Goal: Task Accomplishment & Management: Manage account settings

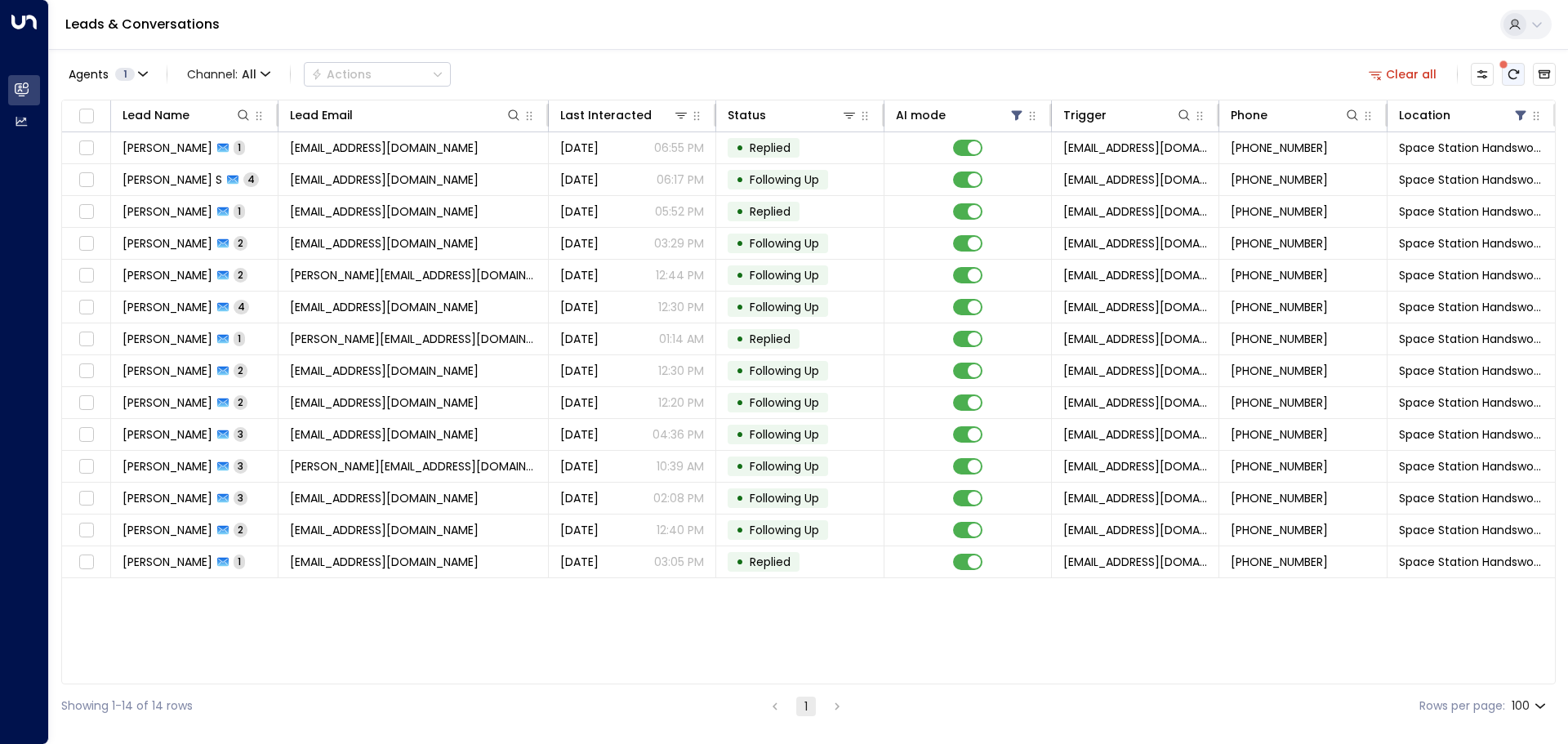
click at [1516, 72] on icon "There are new threads available. Refresh the grid to view the latest updates." at bounding box center [1513, 74] width 13 height 13
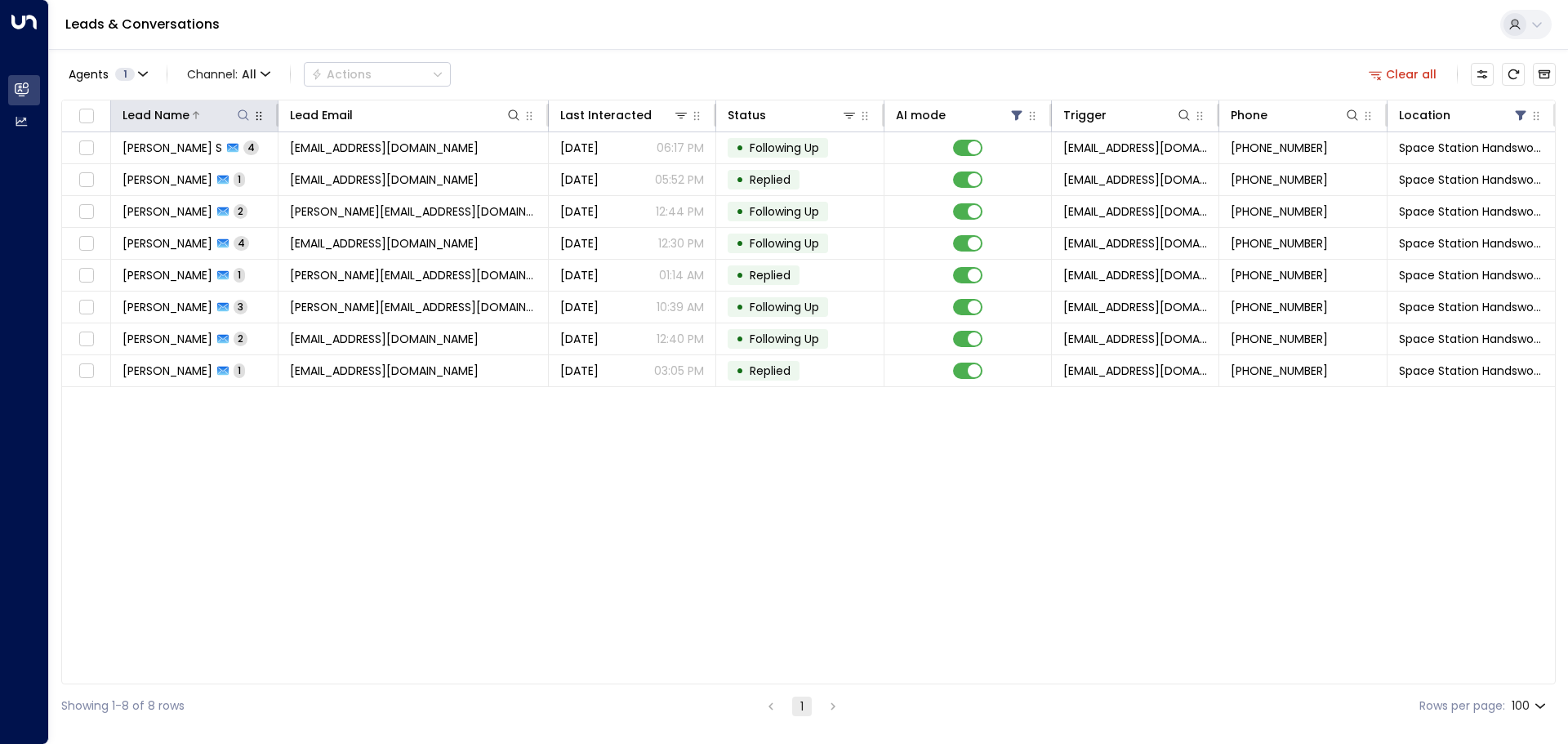
click at [244, 118] on icon at bounding box center [243, 115] width 10 height 10
type input "***"
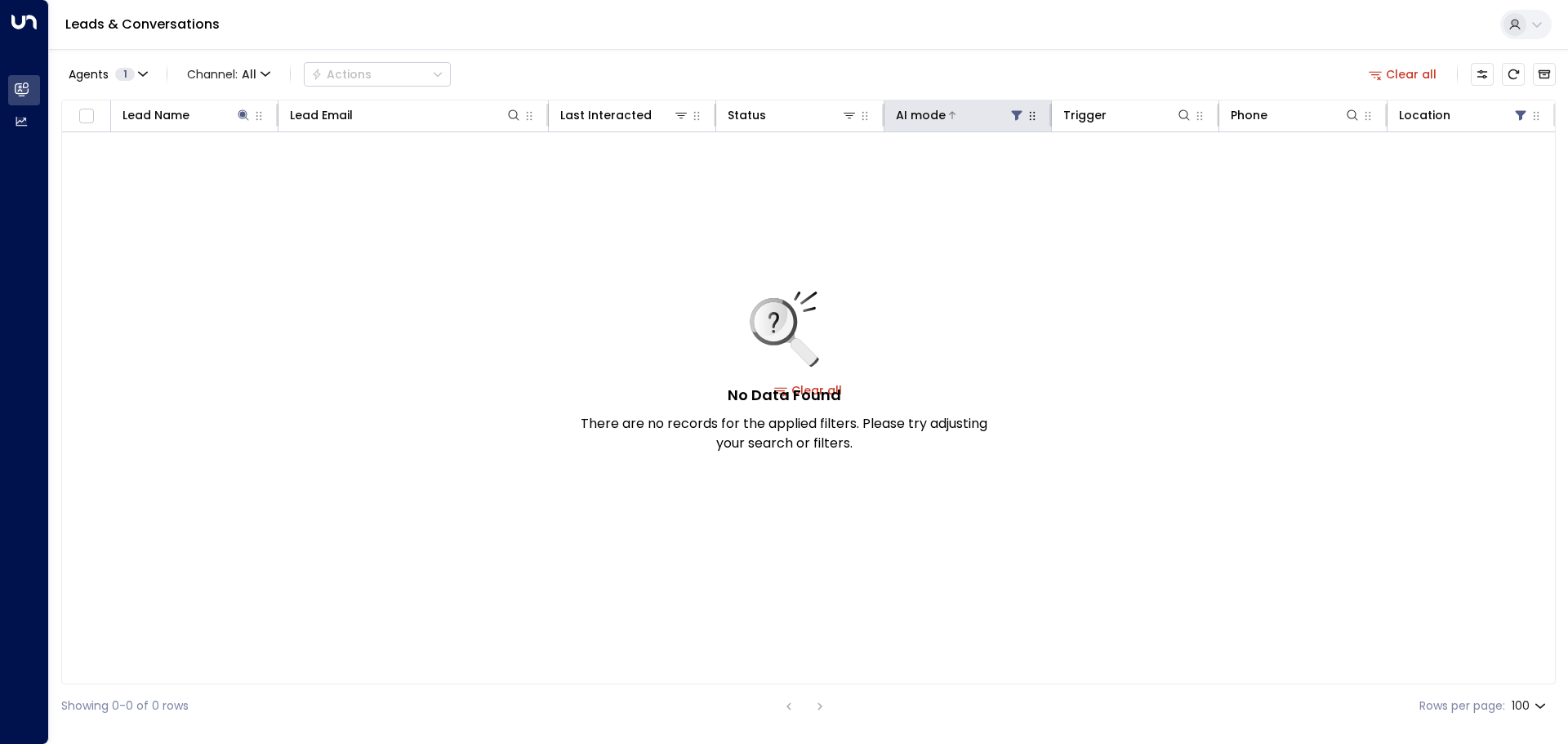
click at [1016, 113] on icon at bounding box center [1017, 116] width 10 height 10
click at [918, 199] on div "Off" at bounding box center [1016, 205] width 229 height 17
click at [1107, 245] on button "Apply" at bounding box center [1107, 247] width 48 height 23
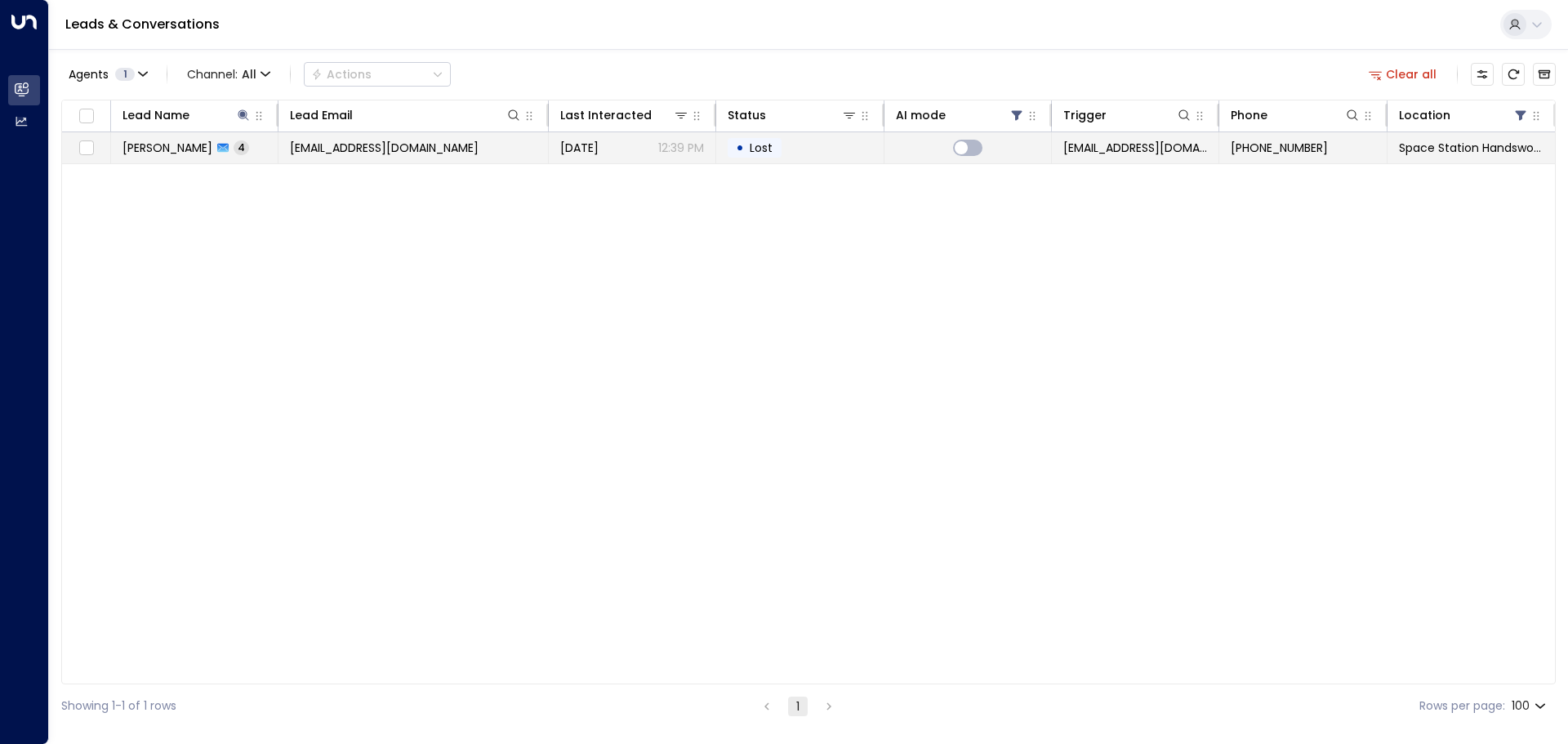
click at [827, 151] on td "• Lost" at bounding box center [799, 148] width 168 height 31
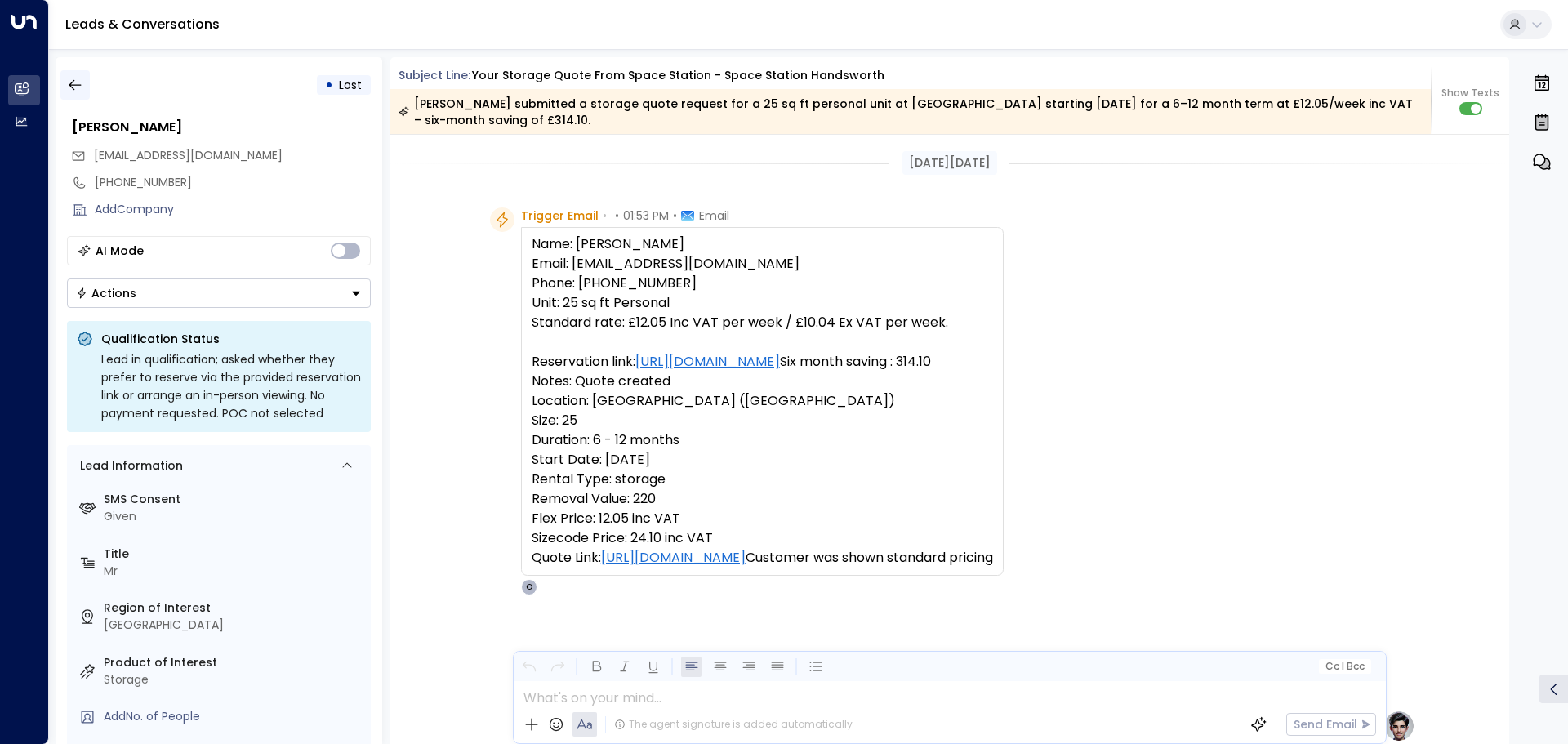
click at [76, 83] on icon "button" at bounding box center [75, 84] width 16 height 16
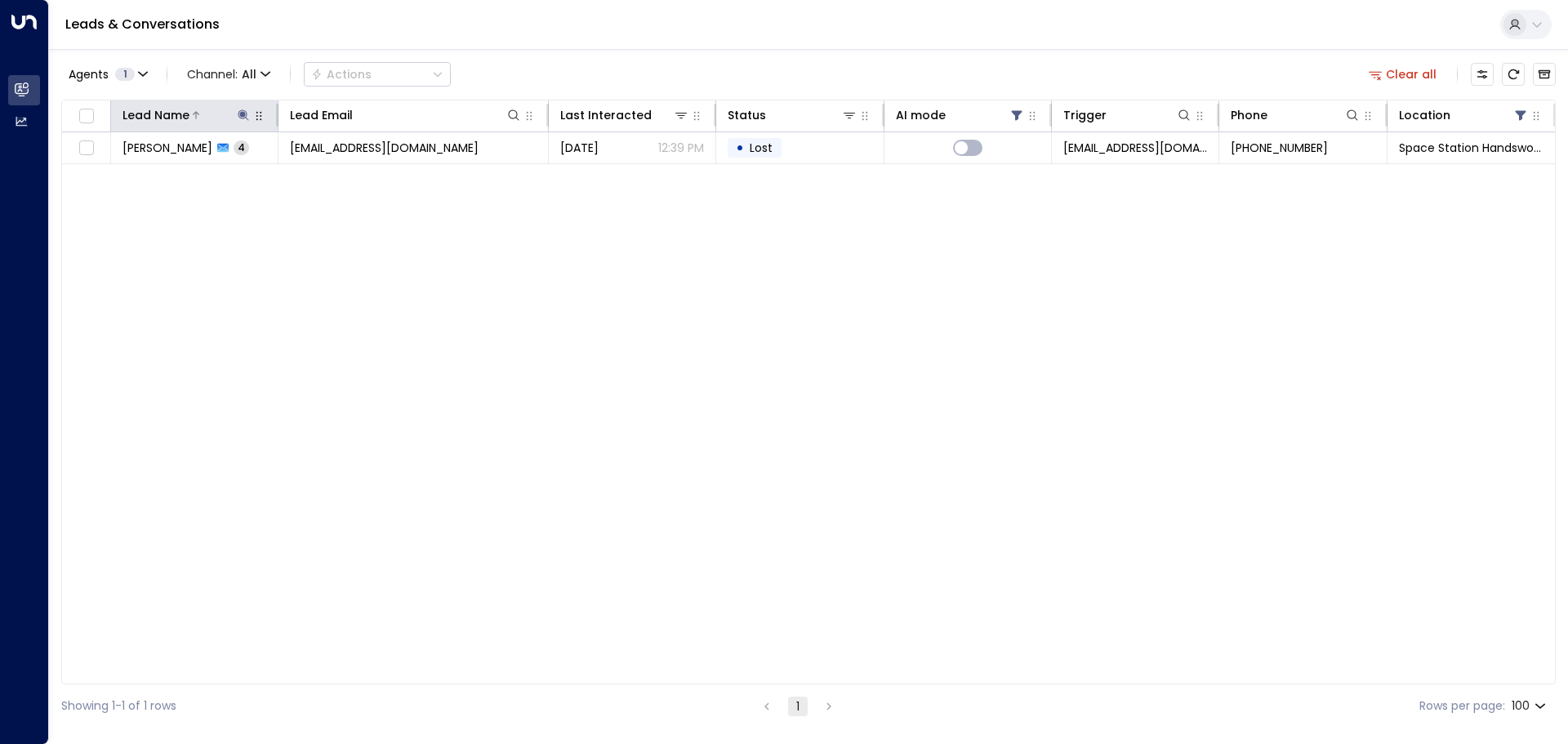
click at [238, 113] on icon at bounding box center [243, 115] width 10 height 10
drag, startPoint x: 175, startPoint y: 173, endPoint x: 90, endPoint y: 167, distance: 85.2
click at [82, 174] on body "Overview Leads & Conversations Leads & Conversations Analytics Analytics Leads …" at bounding box center [784, 364] width 1568 height 728
type input "*"
type input "*****"
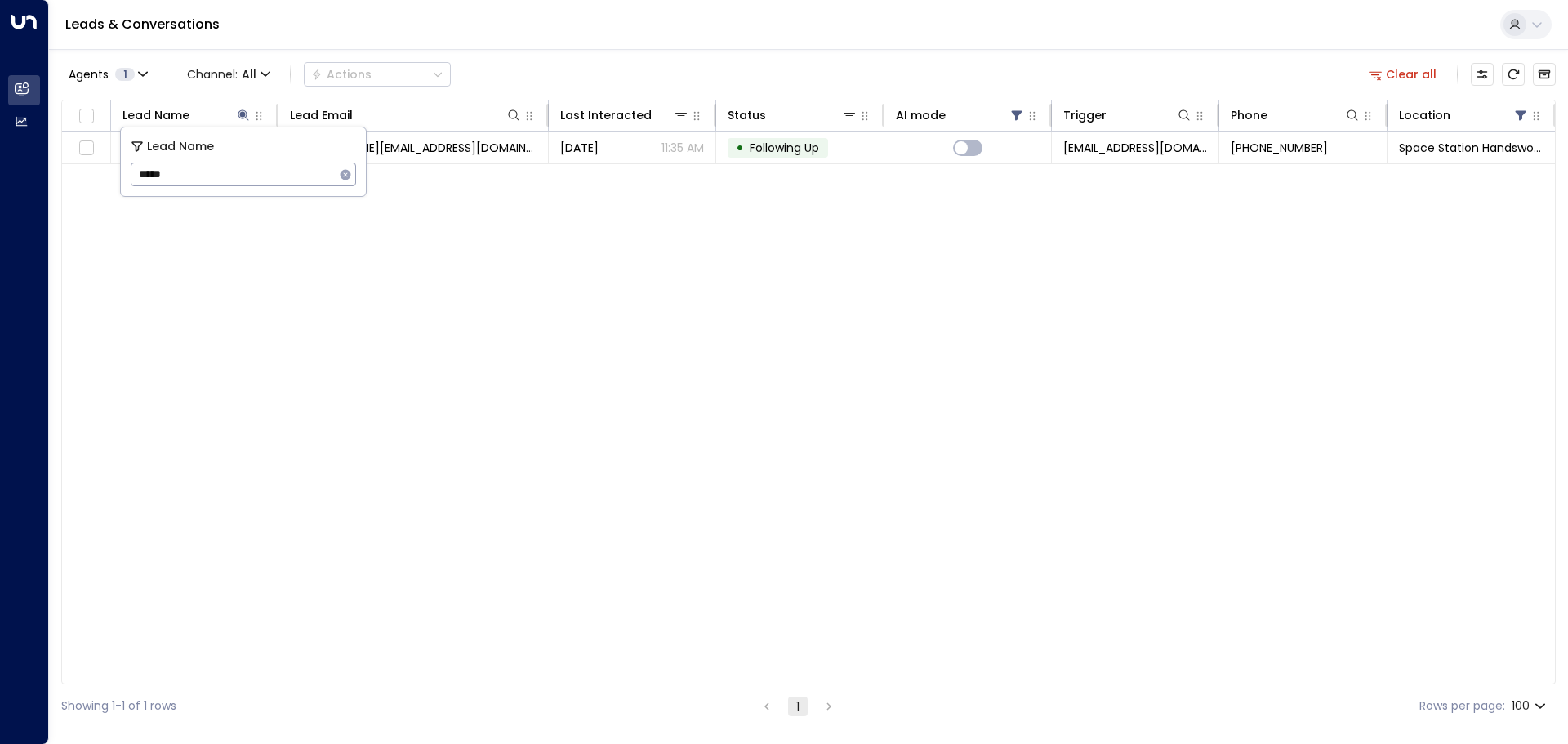
click at [736, 36] on div "Leads & Conversations" at bounding box center [809, 25] width 1519 height 50
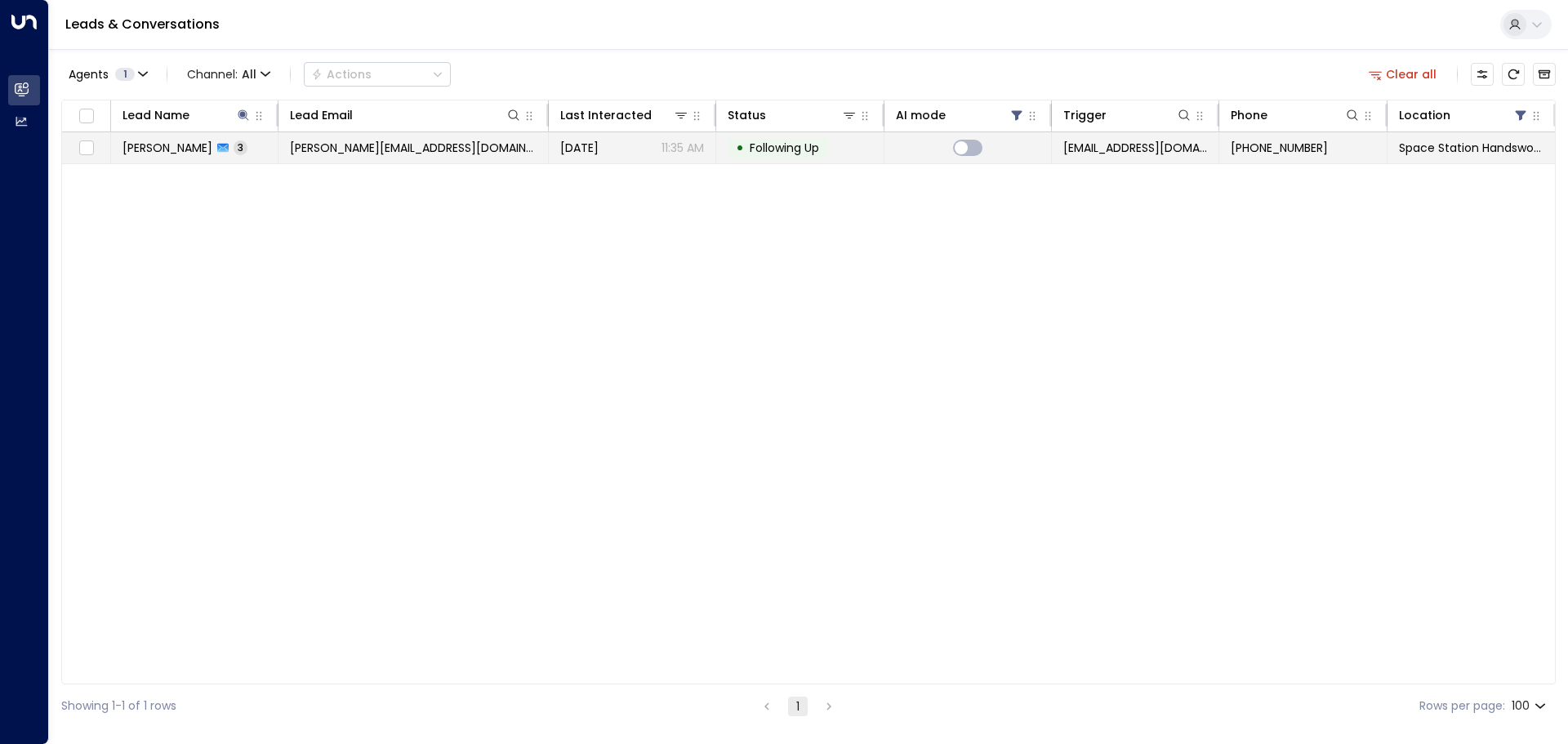
click at [840, 148] on td "• Following Up" at bounding box center [799, 148] width 168 height 31
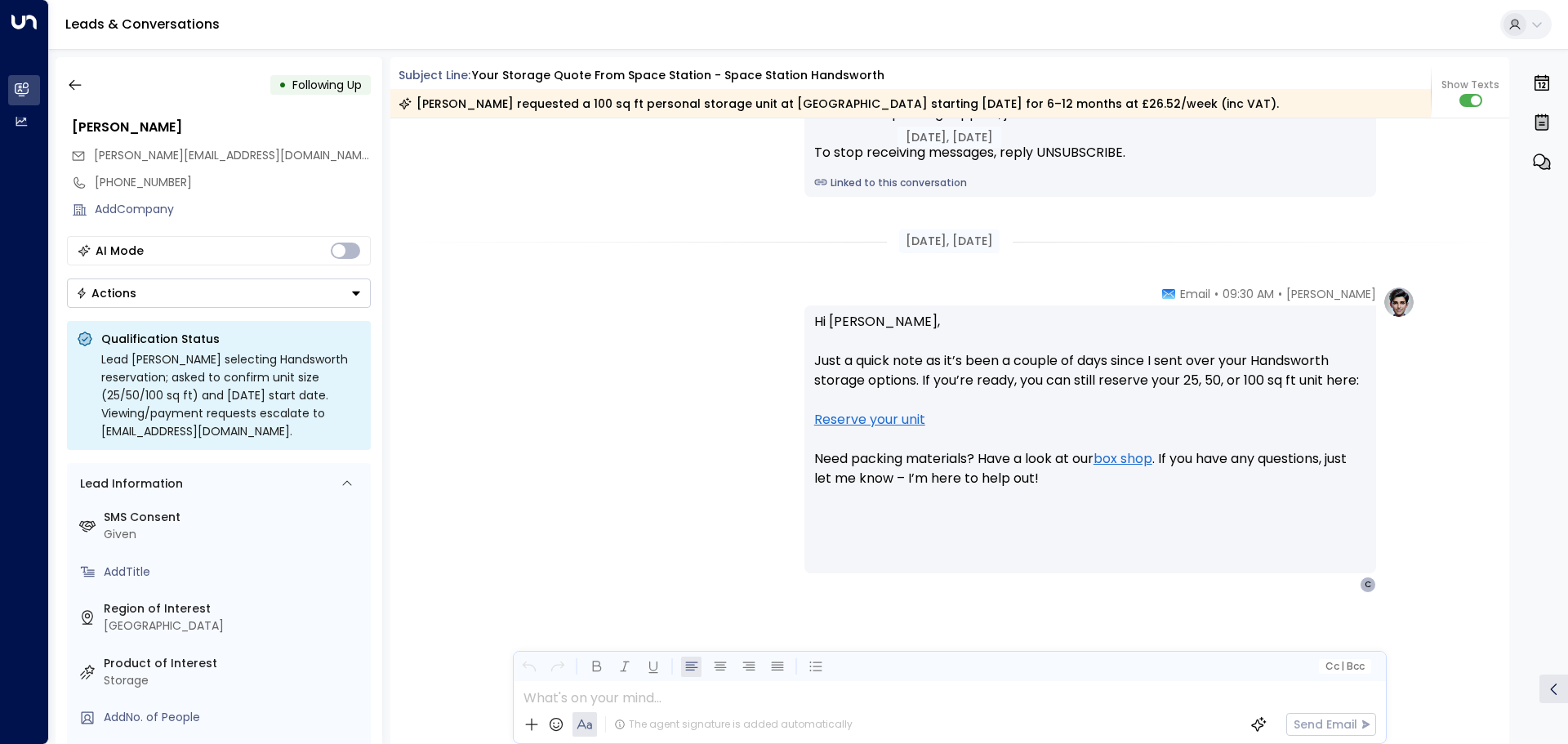
scroll to position [2047, 0]
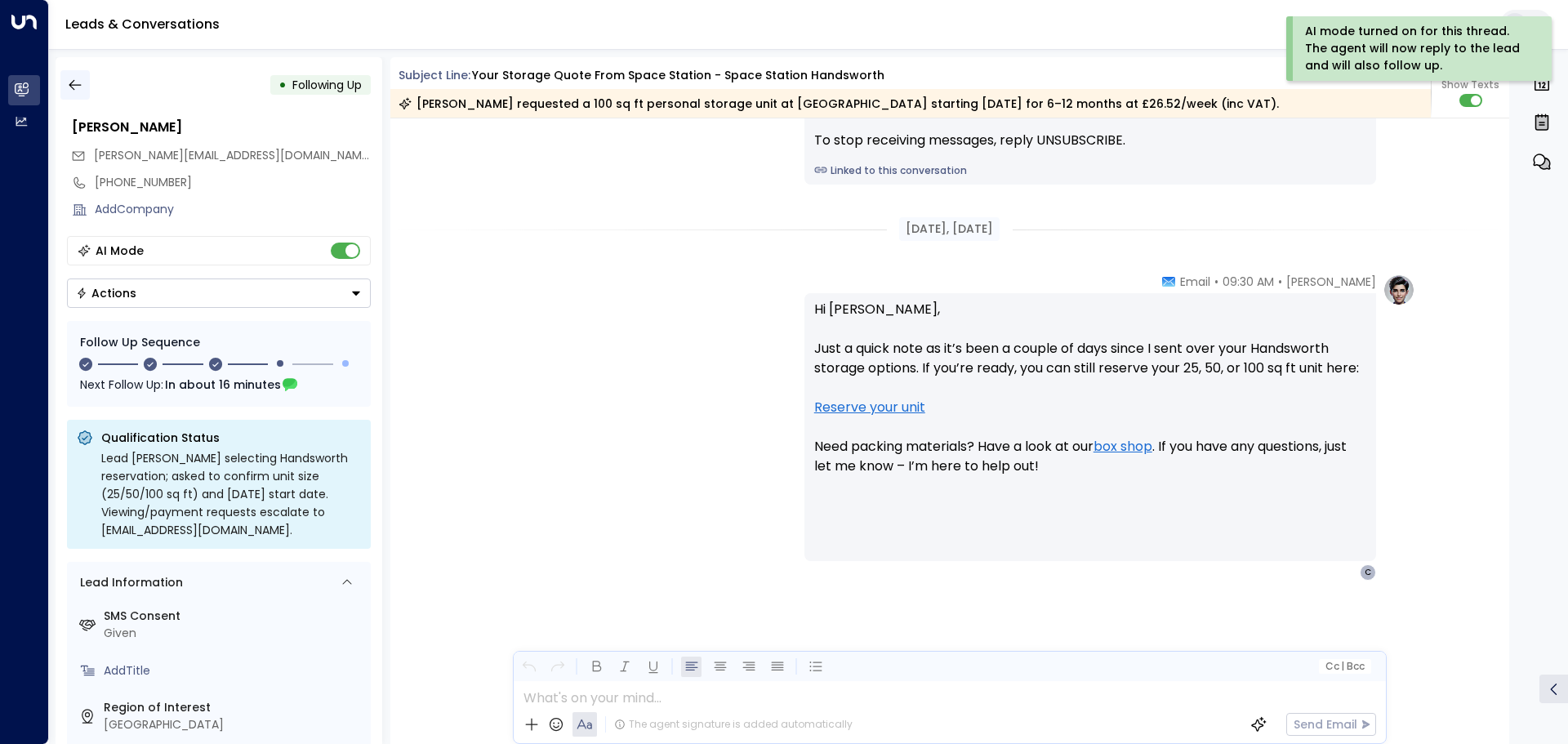
click at [77, 85] on icon "button" at bounding box center [75, 85] width 12 height 10
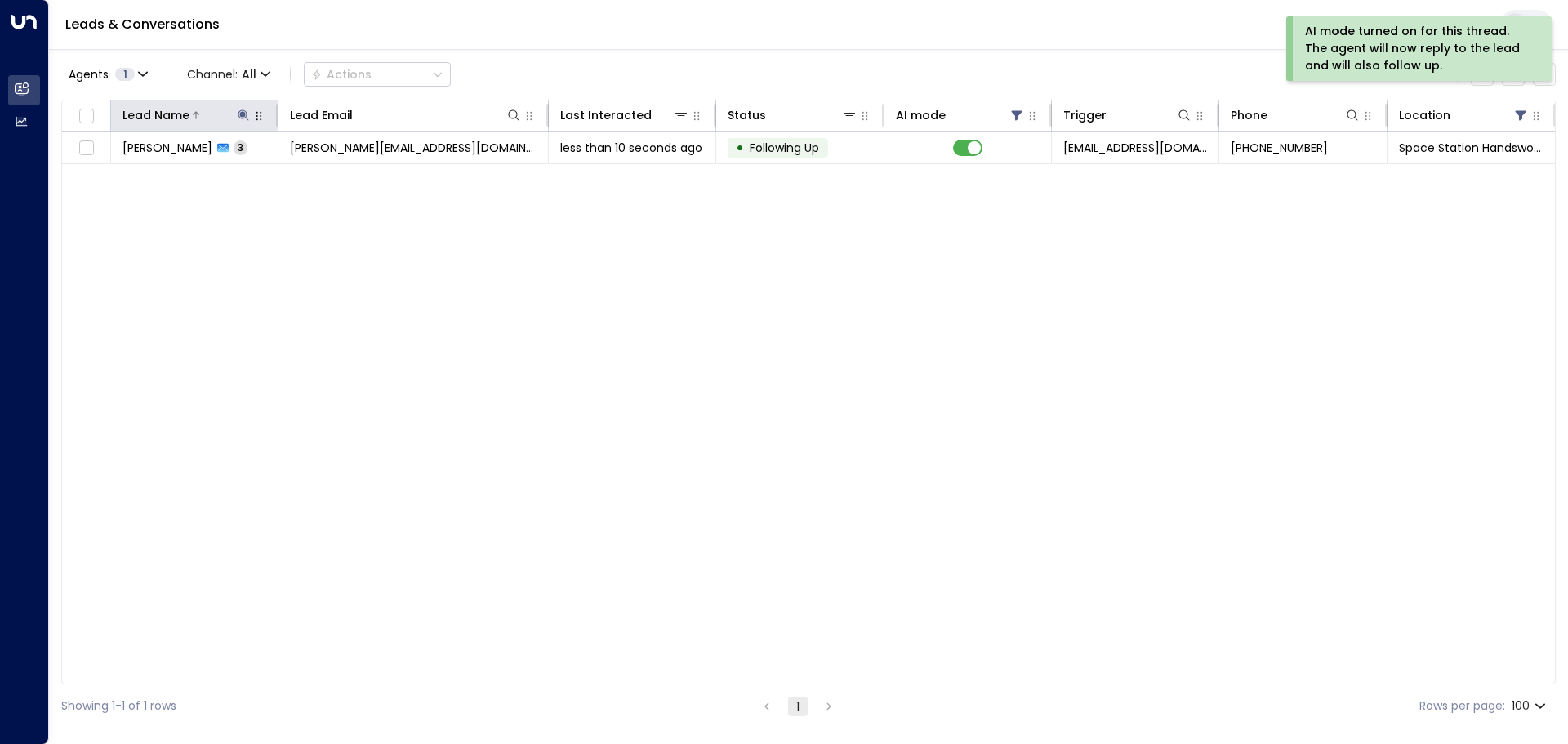
click at [241, 113] on icon at bounding box center [243, 115] width 10 height 10
drag, startPoint x: 204, startPoint y: 175, endPoint x: 112, endPoint y: 173, distance: 92.0
click at [112, 173] on body "AI mode turned on for this thread. The agent will now reply to the lead and wil…" at bounding box center [784, 364] width 1568 height 728
drag, startPoint x: 207, startPoint y: 174, endPoint x: 133, endPoint y: 170, distance: 74.1
click at [133, 170] on input "*****" at bounding box center [233, 174] width 204 height 31
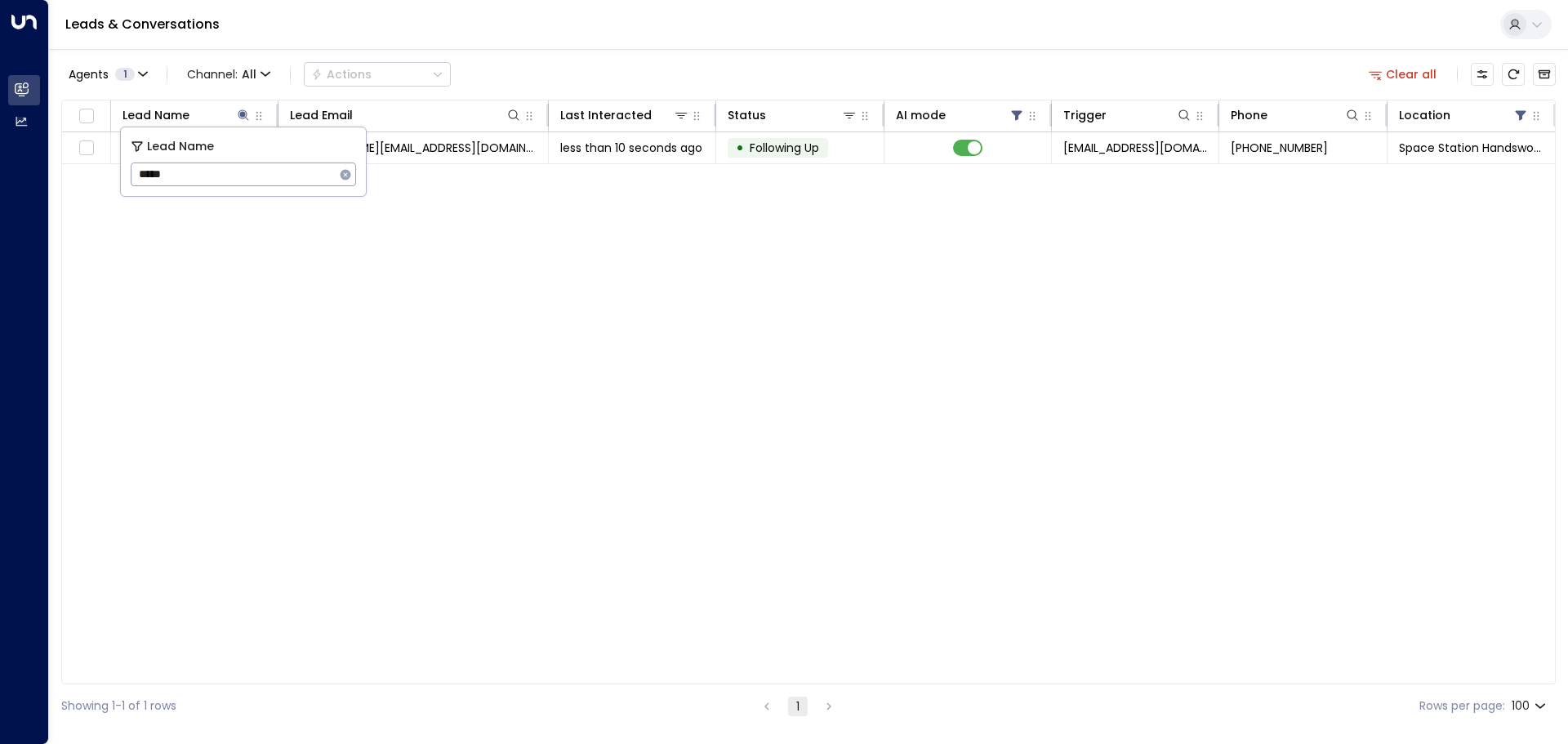
type input "*****"
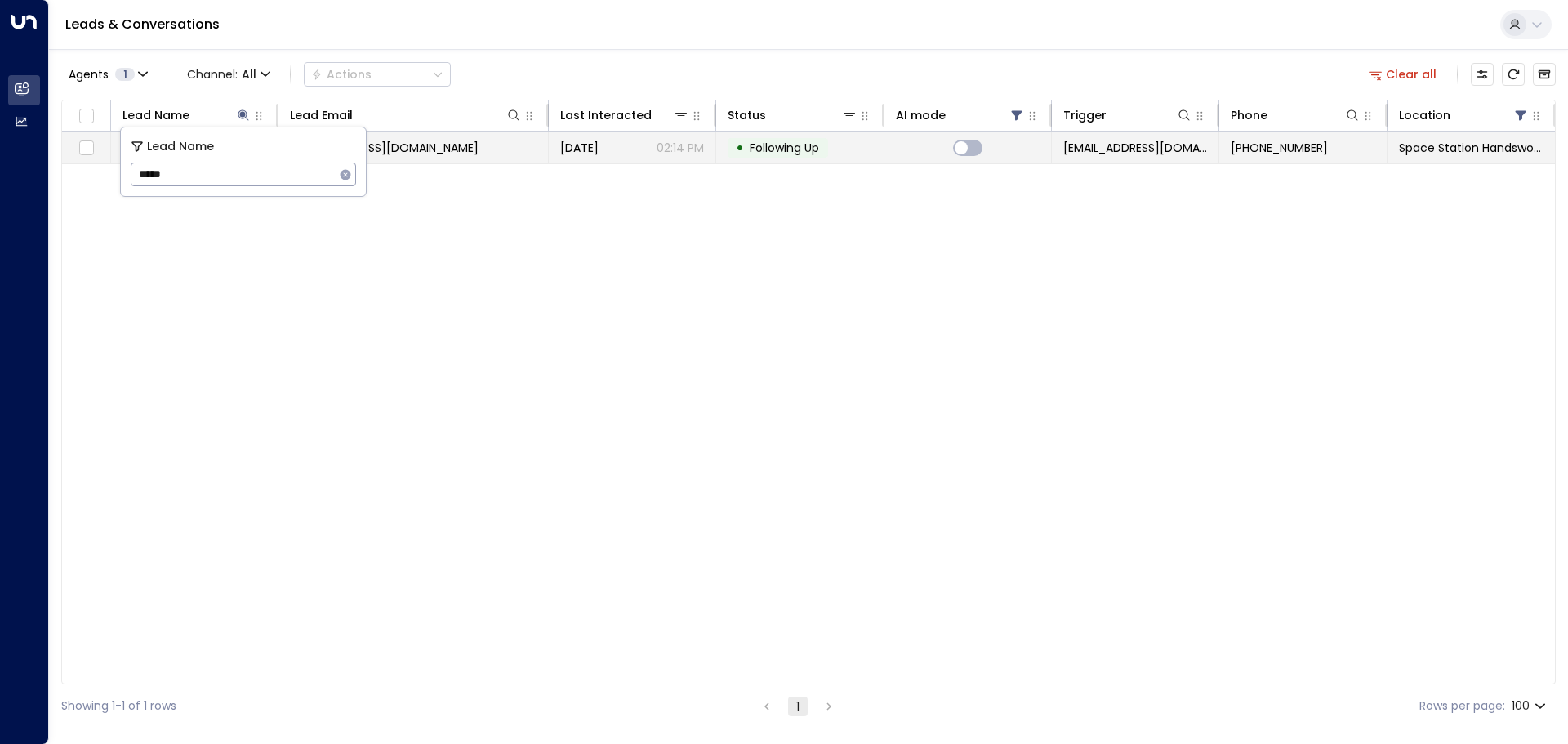
click at [799, 145] on span "Following Up" at bounding box center [785, 147] width 70 height 16
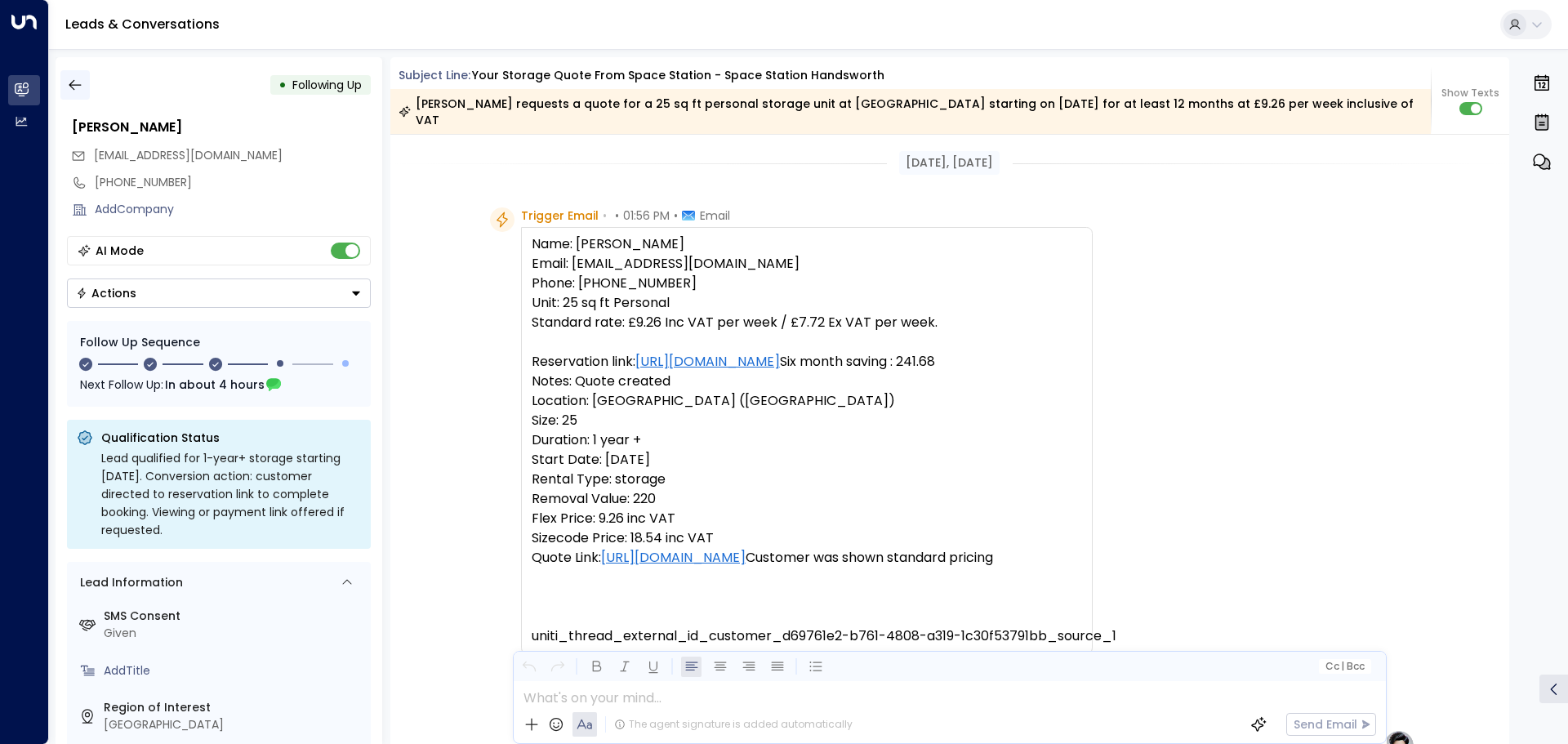
click at [71, 86] on icon "button" at bounding box center [75, 85] width 12 height 10
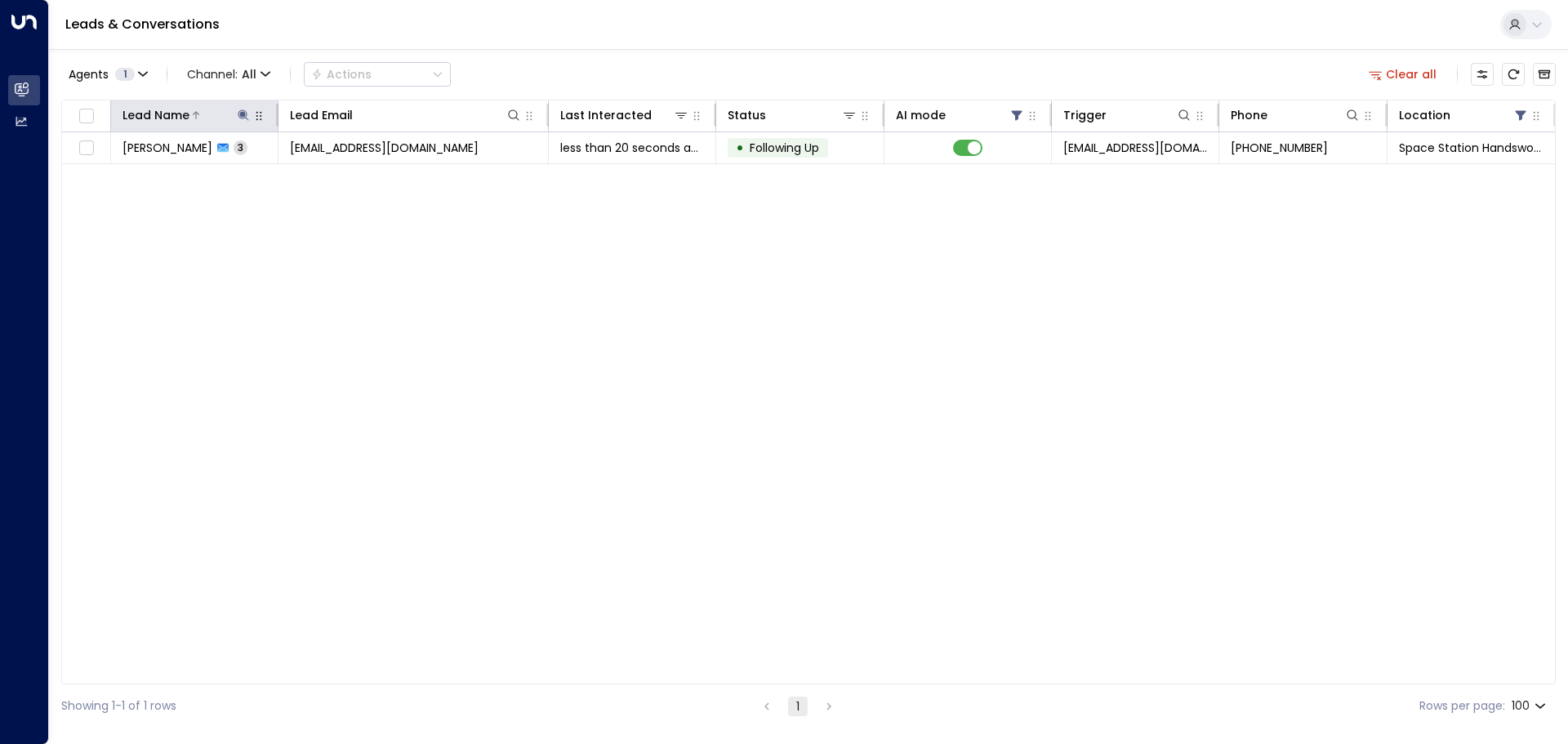
click at [234, 114] on div at bounding box center [220, 115] width 62 height 16
click at [239, 115] on icon at bounding box center [243, 115] width 13 height 13
click at [345, 172] on icon "button" at bounding box center [345, 174] width 10 height 10
click at [1012, 61] on div "Agents 1 Channel: All Actions Clear all" at bounding box center [809, 74] width 1495 height 34
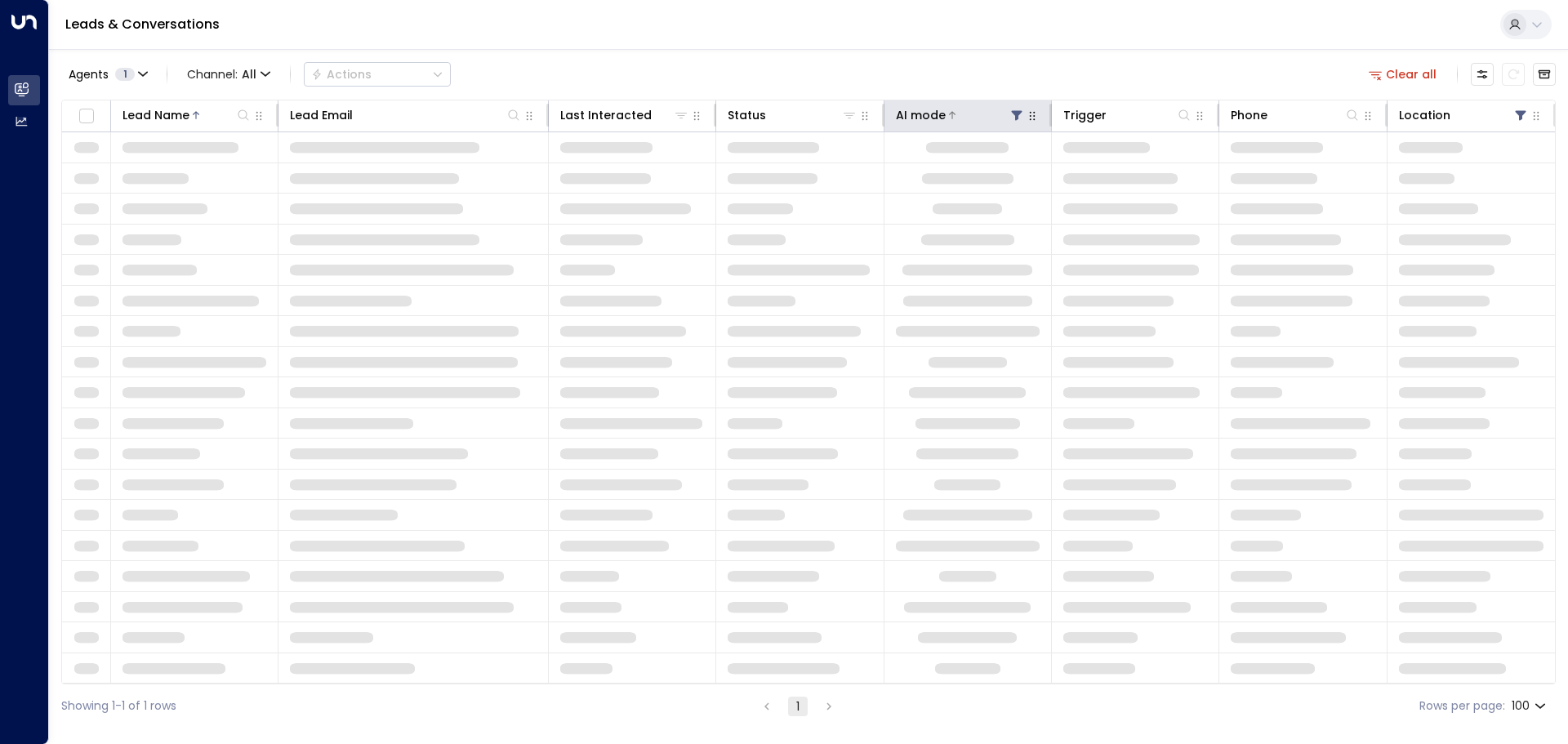
click at [1014, 112] on icon at bounding box center [1017, 116] width 10 height 10
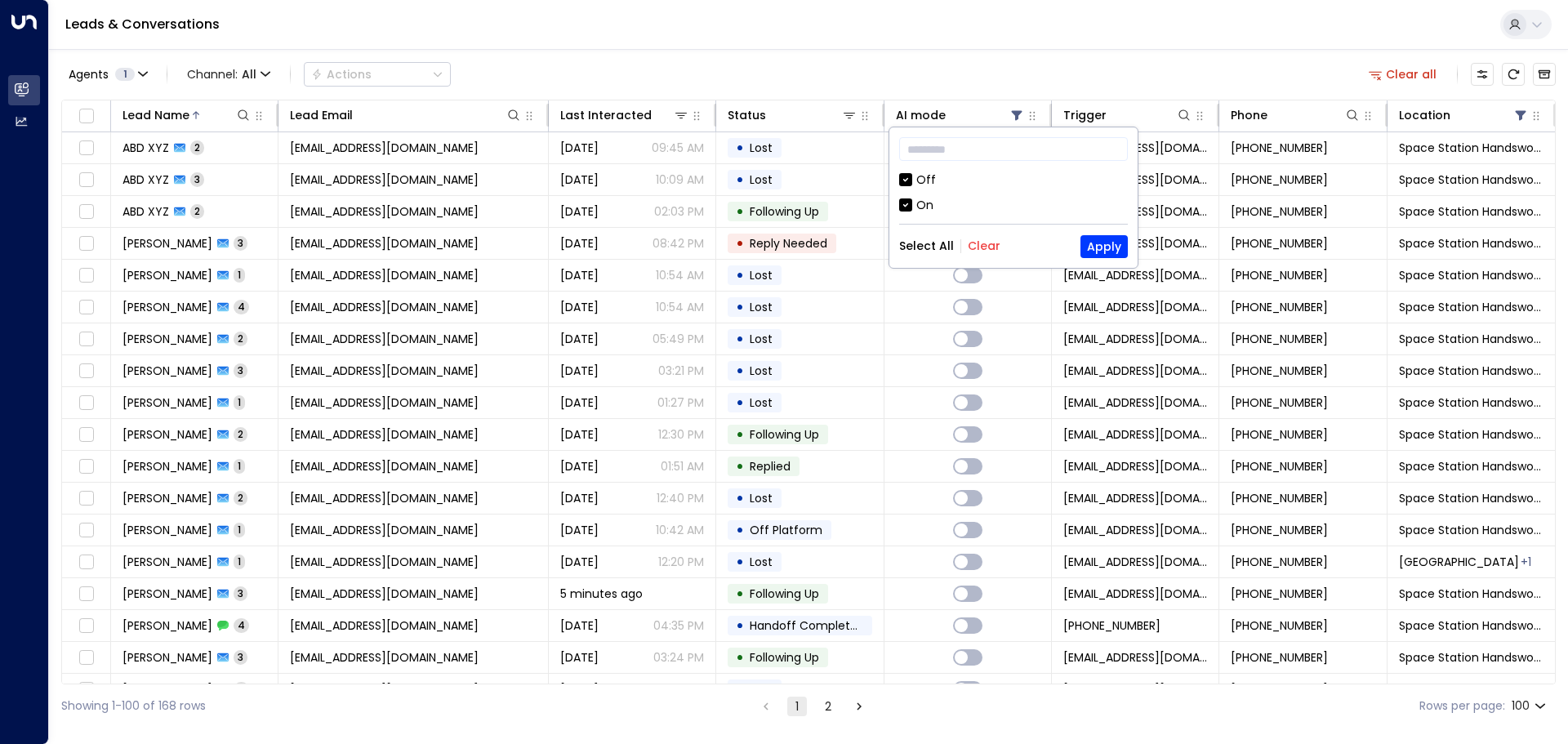
click at [922, 179] on div "Off" at bounding box center [926, 180] width 20 height 17
click at [1116, 247] on button "Apply" at bounding box center [1105, 247] width 48 height 23
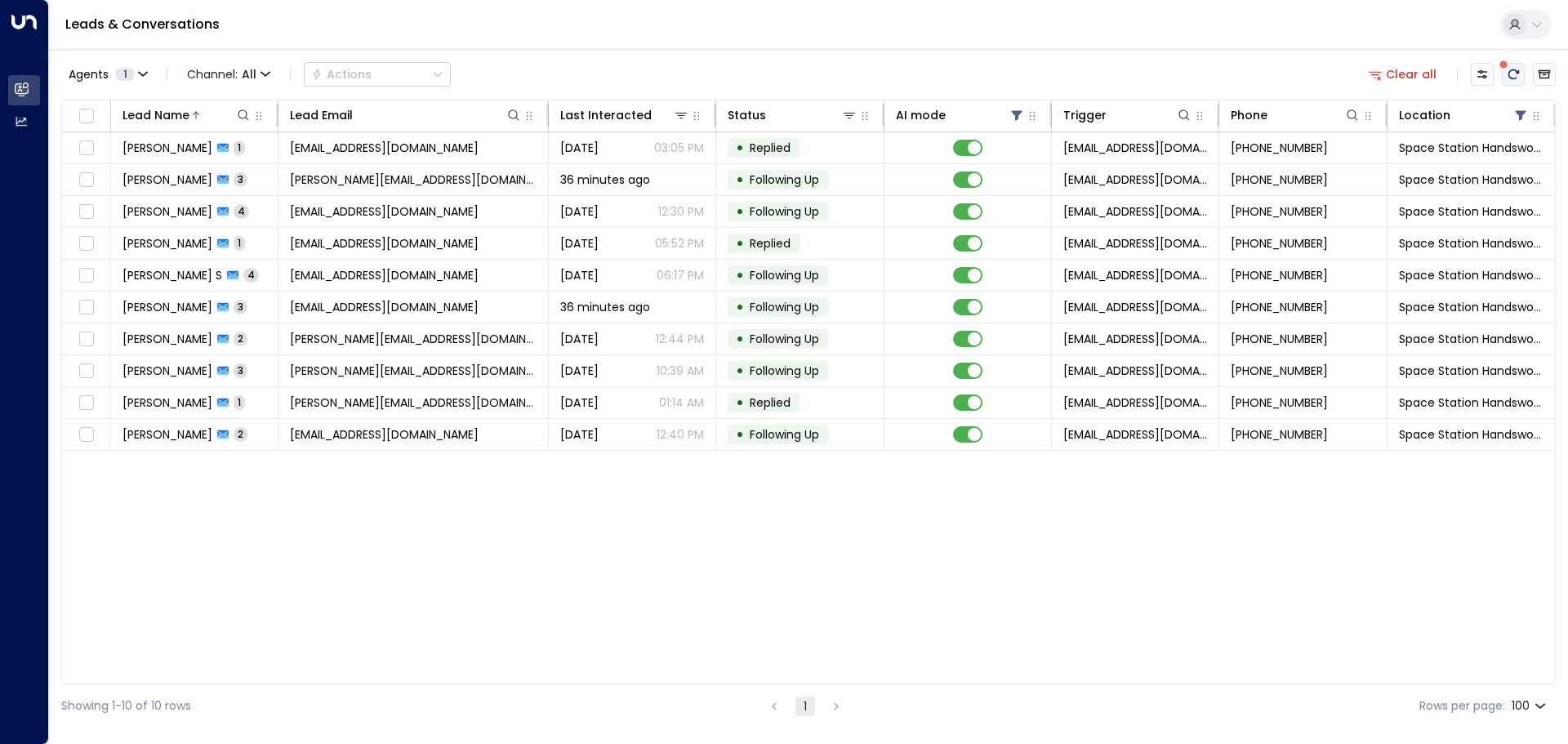
click at [1510, 71] on icon "There are new threads available. Refresh the grid to view the latest updates." at bounding box center [1514, 75] width 10 height 10
